Goal: Task Accomplishment & Management: Complete application form

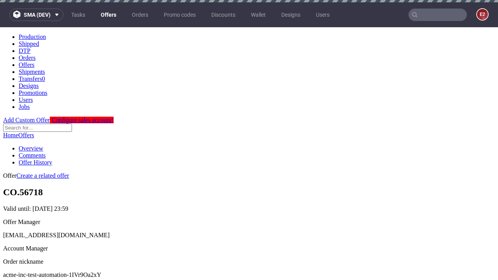
scroll to position [2, 0]
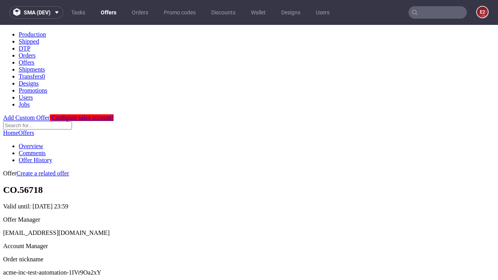
scroll to position [77, 0]
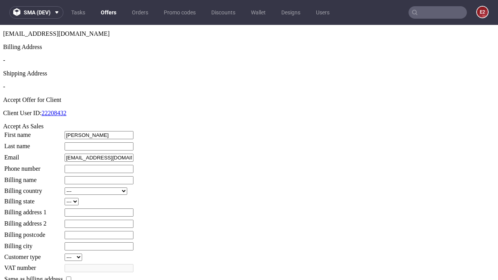
type input "[PERSON_NAME]"
type input "Funk"
type input "1509813888"
type input "Alysson.Will"
select select "13"
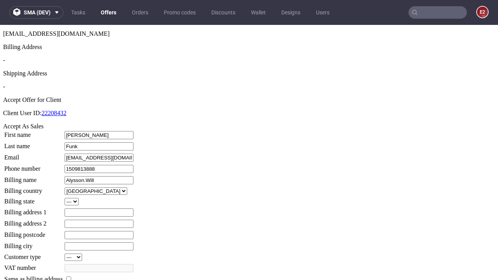
type input "Alysson.Will"
type input "8 [PERSON_NAME]"
select select "132"
type input "8 [PERSON_NAME]"
type input "XV6 1GB"
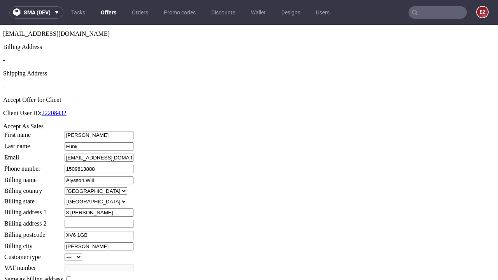
type input "[PERSON_NAME]"
click at [71, 277] on input "checkbox" at bounding box center [68, 279] width 5 height 5
checkbox input "true"
type input "Alysson.Will"
select select "13"
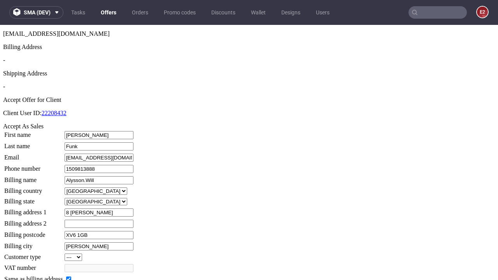
type input "8 [PERSON_NAME]"
type input "XV6 1GB"
type input "[PERSON_NAME]"
select select "132"
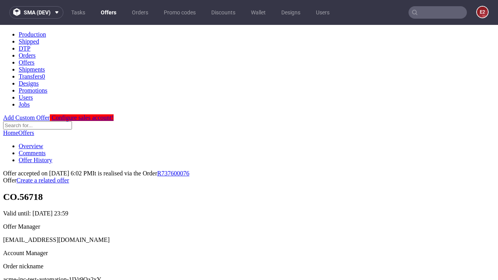
scroll to position [0, 0]
